Goal: Task Accomplishment & Management: Manage account settings

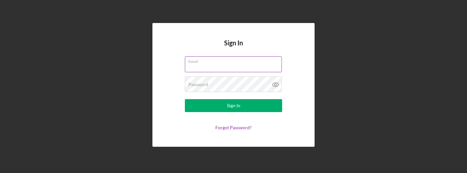
click at [207, 67] on input "Email" at bounding box center [233, 64] width 97 height 16
type input "[PERSON_NAME][EMAIL_ADDRESS][DOMAIN_NAME]"
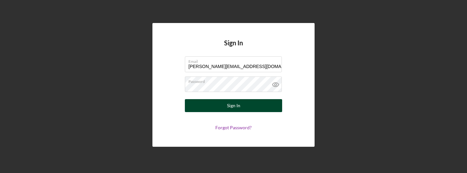
click at [242, 103] on button "Sign In" at bounding box center [233, 105] width 97 height 13
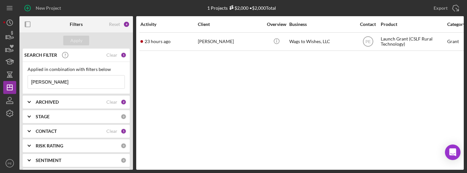
click at [68, 85] on input "stacie" at bounding box center [76, 82] width 97 height 13
type input "s"
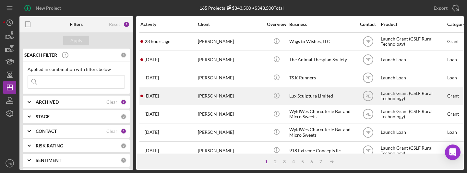
click at [178, 95] on div "2 weeks ago Roger Lara" at bounding box center [169, 96] width 57 height 17
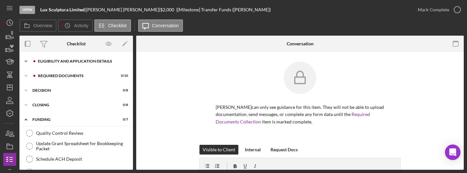
click at [58, 59] on div "Icon/Expander Eligibility and Application Details 1 / 7" at bounding box center [76, 61] width 114 height 13
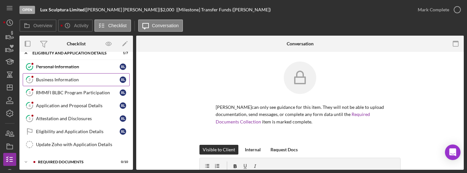
scroll to position [10, 0]
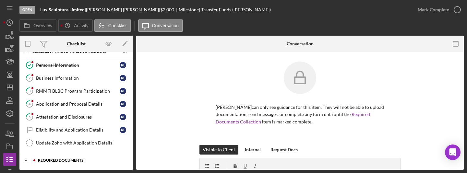
click at [49, 158] on div "Icon/Expander Required Documents 0 / 10" at bounding box center [76, 160] width 114 height 13
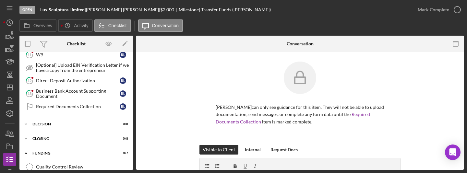
scroll to position [201, 0]
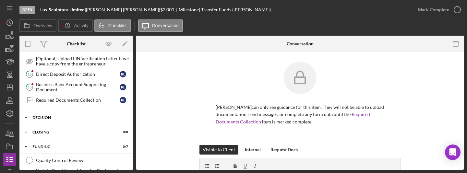
click at [43, 122] on div "Icon/Expander Decision 0 / 8" at bounding box center [76, 117] width 114 height 13
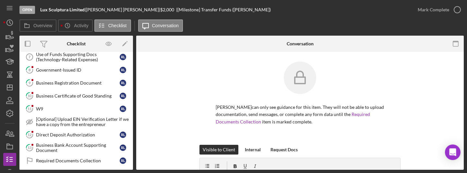
scroll to position [141, 0]
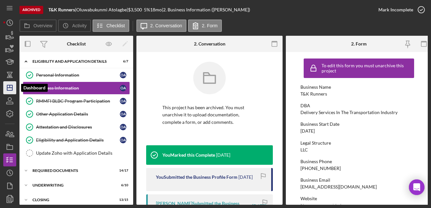
click at [9, 91] on icon "Icon/Dashboard" at bounding box center [10, 88] width 16 height 16
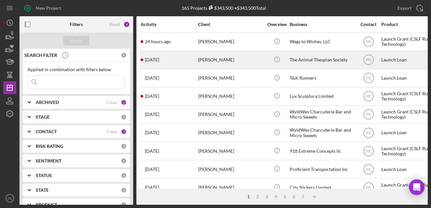
click at [169, 60] on div "[DATE] [PERSON_NAME]" at bounding box center [169, 59] width 57 height 17
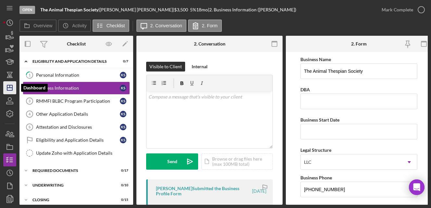
click at [7, 91] on icon "Icon/Dashboard" at bounding box center [10, 88] width 16 height 16
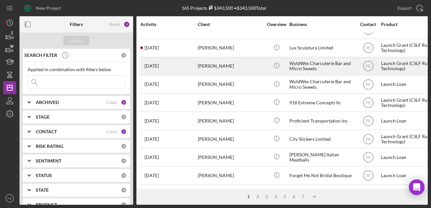
scroll to position [0, 0]
